Goal: Connect with others: Establish contact or relationships with other users

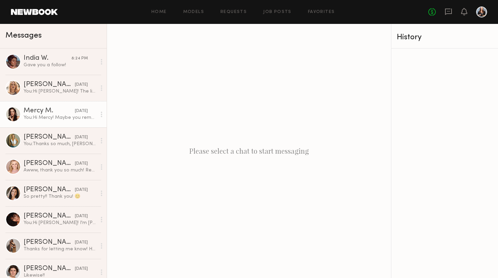
click at [78, 115] on div "You: Hi Mercy! Maybe you remember me from a Party Beer shoot a couple of years …" at bounding box center [60, 117] width 73 height 6
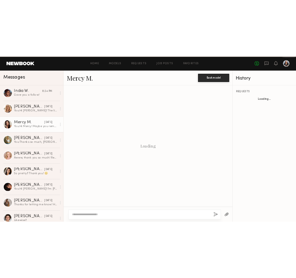
scroll to position [122, 0]
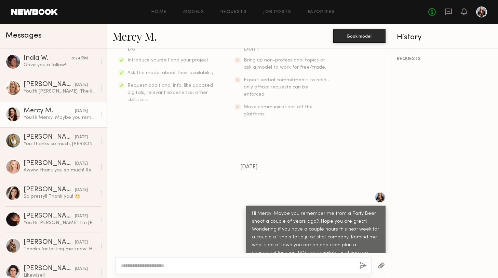
click at [126, 39] on link "Mercy M." at bounding box center [134, 36] width 44 height 15
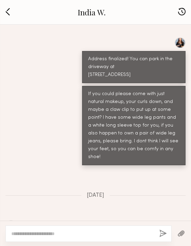
scroll to position [1207, 0]
